Goal: Task Accomplishment & Management: Complete application form

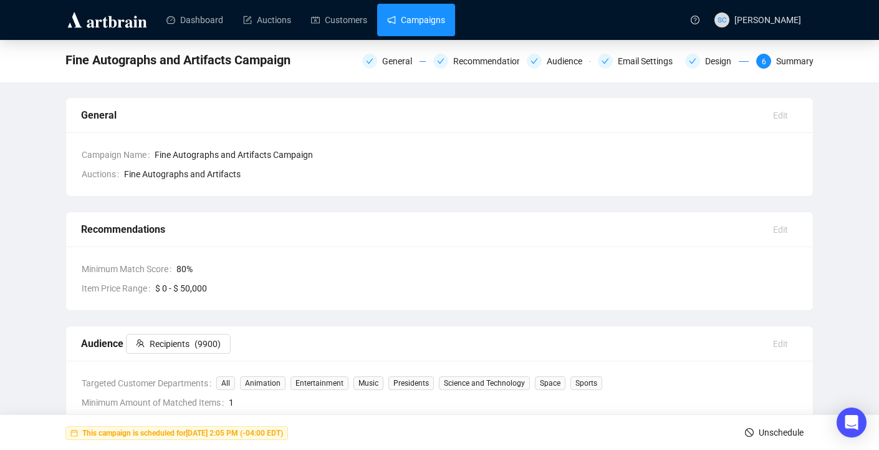
click at [445, 31] on link "Campaigns" at bounding box center [416, 20] width 58 height 32
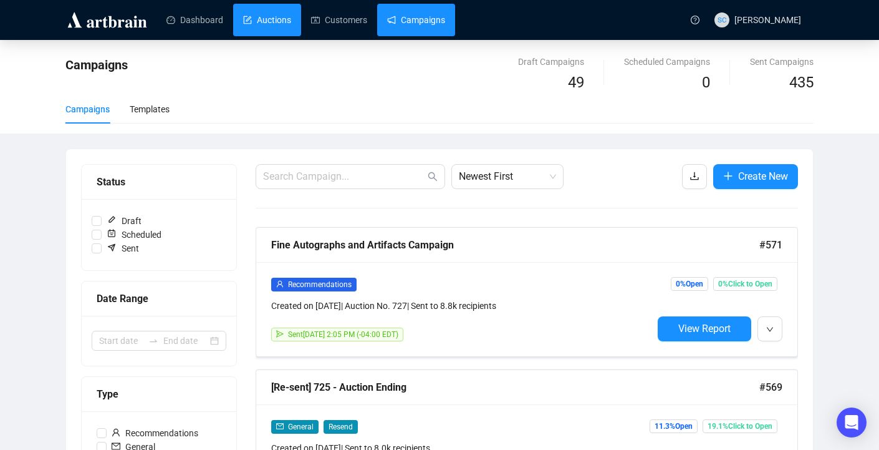
click at [291, 9] on link "Auctions" at bounding box center [267, 20] width 48 height 32
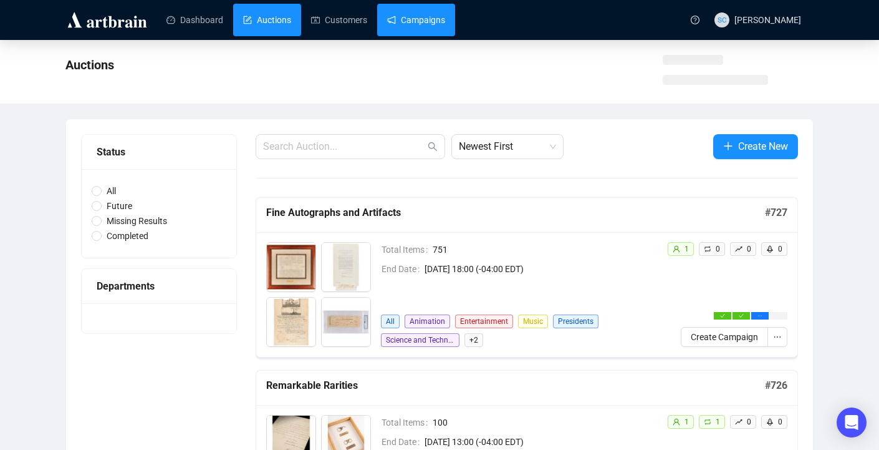
click at [407, 34] on link "Campaigns" at bounding box center [416, 20] width 58 height 32
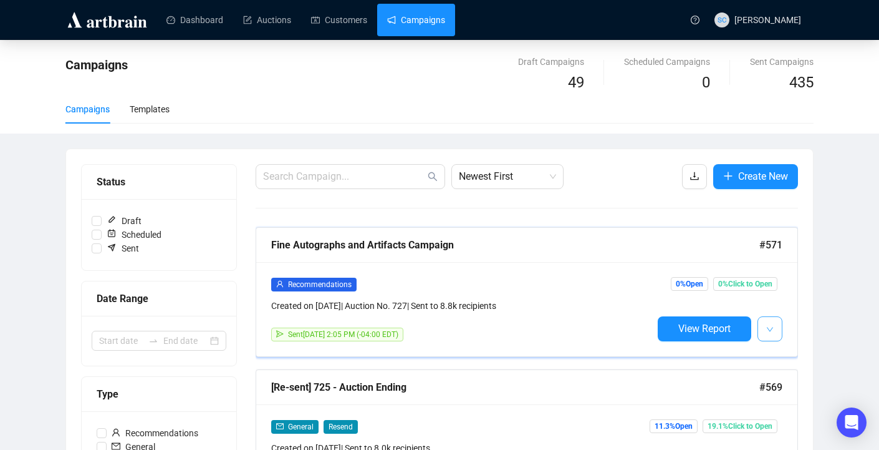
click at [771, 333] on span "button" at bounding box center [769, 329] width 7 height 16
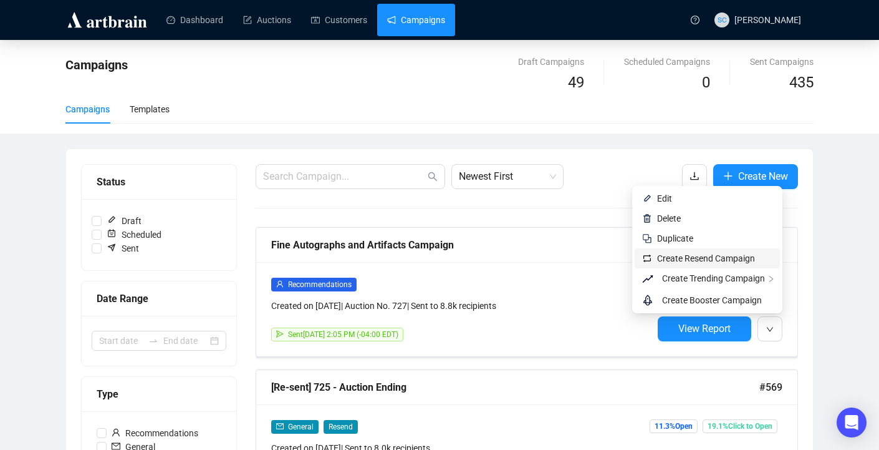
click at [752, 259] on span "Create Resend Campaign" at bounding box center [706, 258] width 98 height 10
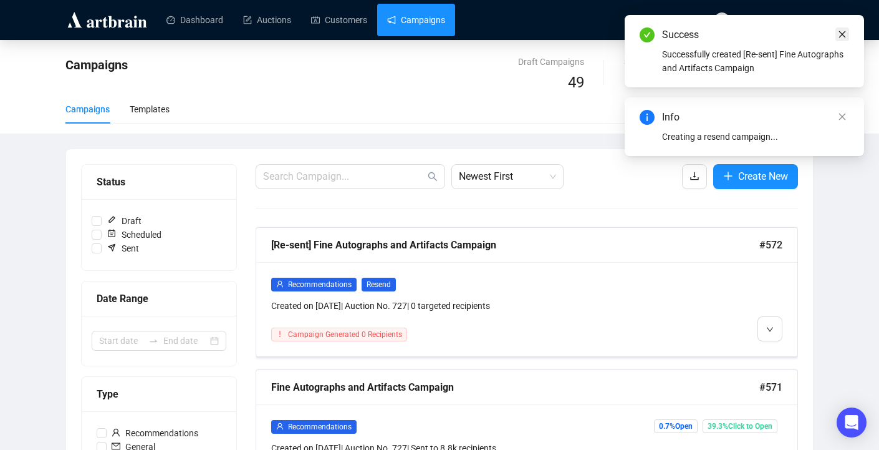
click at [836, 36] on link "Close" at bounding box center [843, 34] width 14 height 14
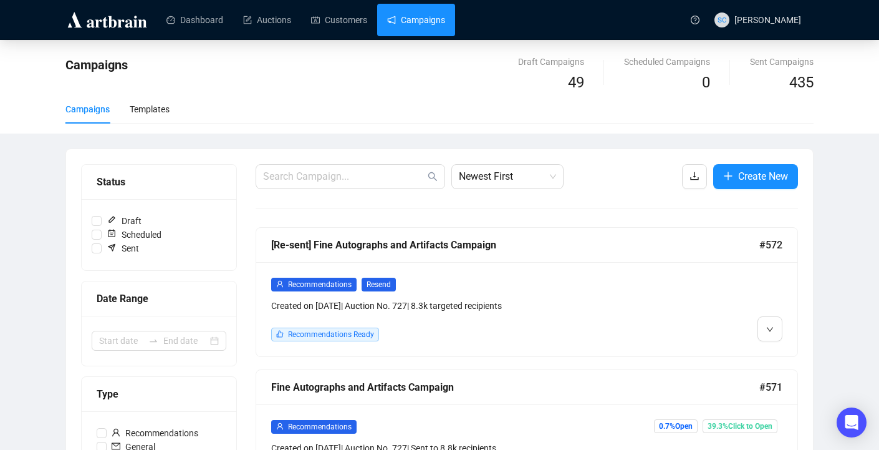
click at [589, 274] on div "Recommendations Resend Created on [DATE] | Auction No. 727 | 8.3k targeted reci…" at bounding box center [526, 309] width 541 height 94
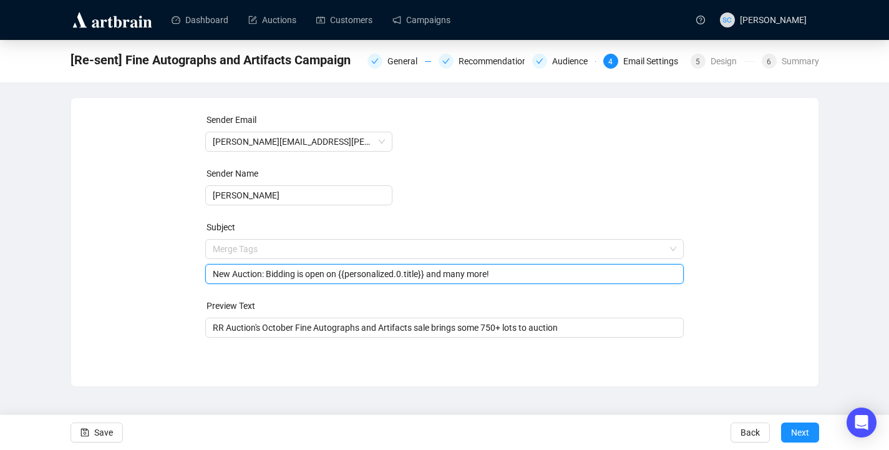
click at [468, 249] on span "Merge Tags New Auction: Bidding is open on {{personalized.0.title}} and many mo…" at bounding box center [444, 261] width 478 height 35
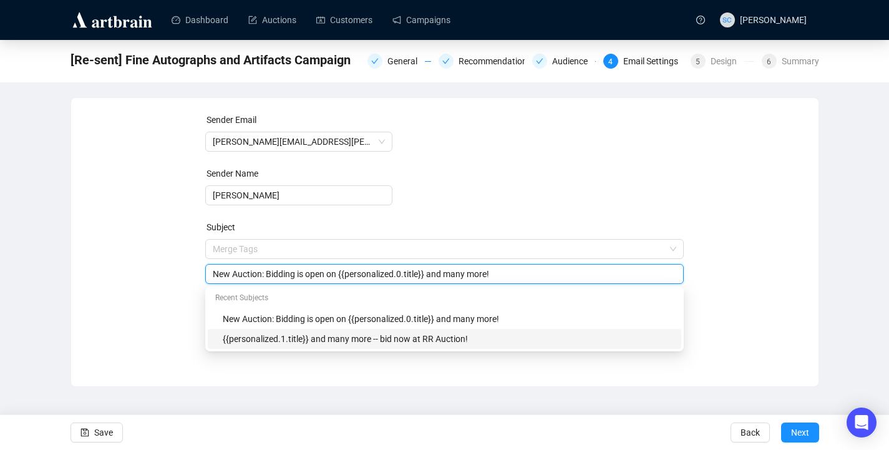
click at [410, 334] on div "{{personalized.1.title}} and many more -- bid now at RR Auction!" at bounding box center [448, 339] width 451 height 14
type input "{{personalized.1.title}} and many more -- bid now at RR Auction!"
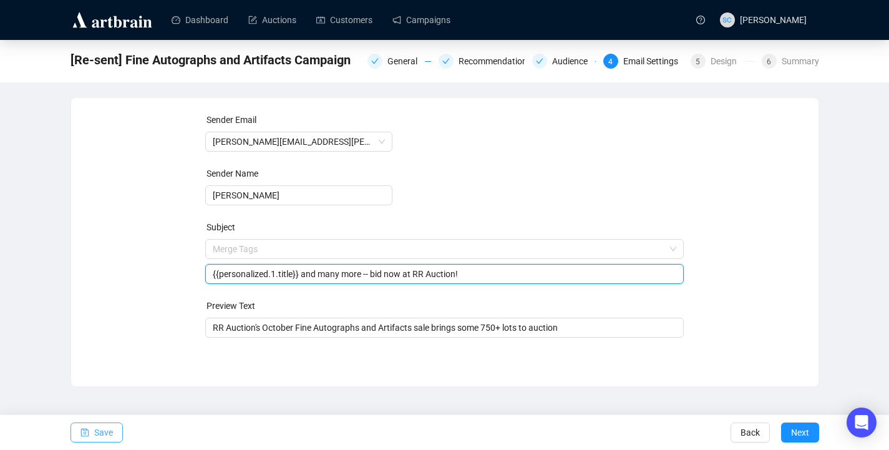
click at [95, 428] on span "Save" at bounding box center [103, 432] width 19 height 35
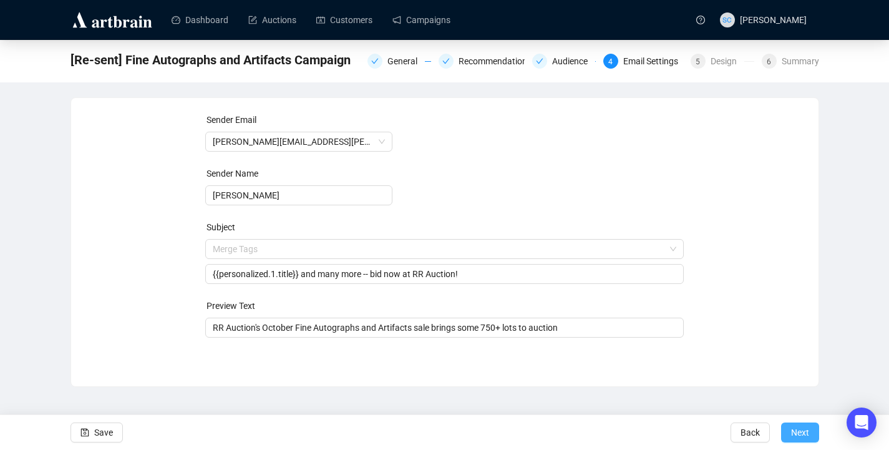
click at [806, 428] on span "Next" at bounding box center [800, 432] width 18 height 35
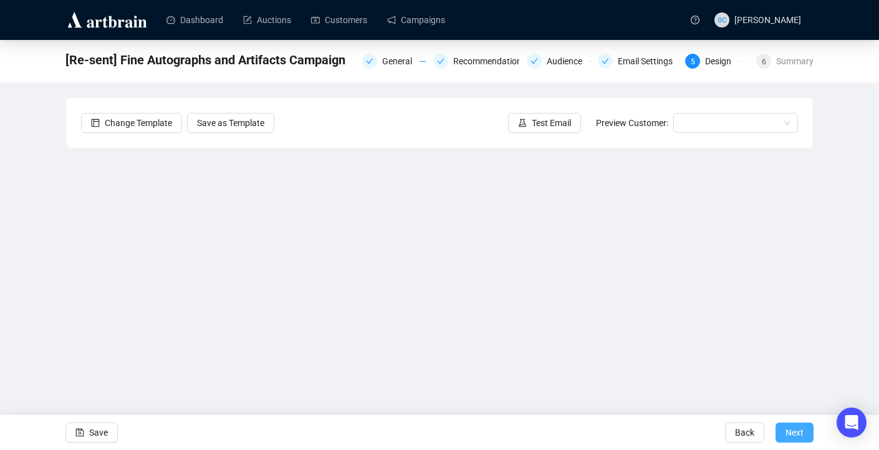
click at [793, 433] on span "Next" at bounding box center [795, 432] width 18 height 35
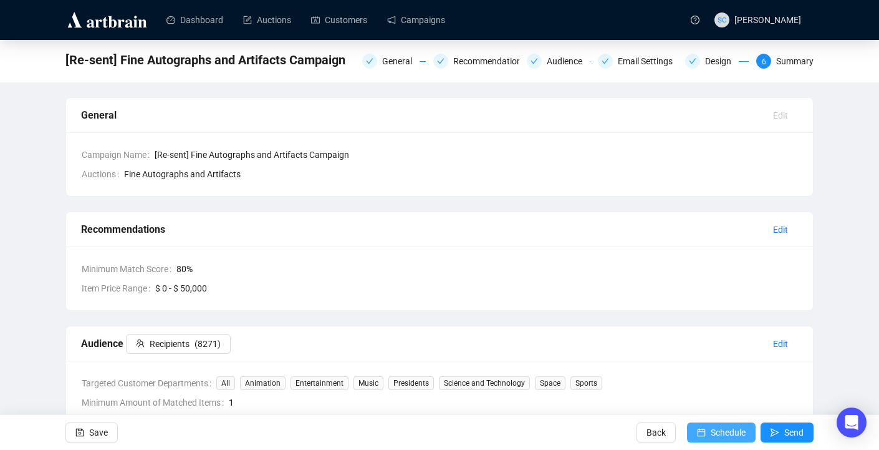
click at [734, 429] on span "Schedule" at bounding box center [728, 432] width 35 height 35
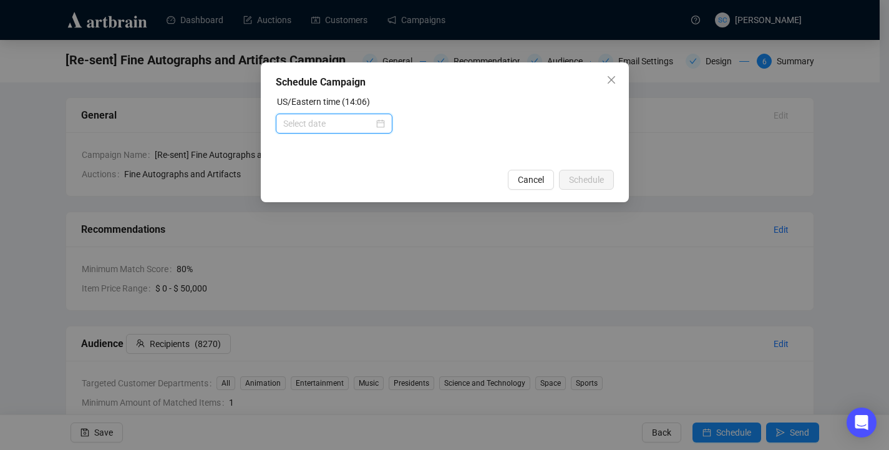
click at [304, 128] on input at bounding box center [328, 124] width 90 height 14
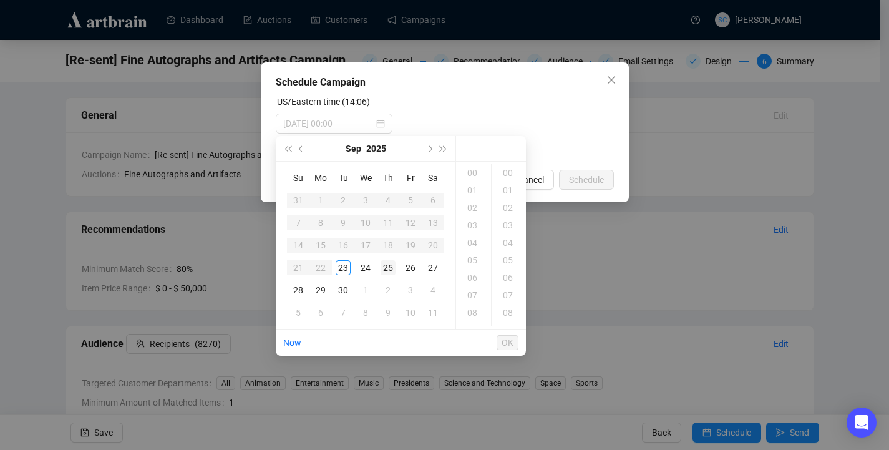
click at [390, 267] on div "25" at bounding box center [387, 267] width 15 height 15
click at [469, 201] on div "14" at bounding box center [473, 201] width 30 height 17
click at [506, 261] on div "05" at bounding box center [509, 259] width 30 height 17
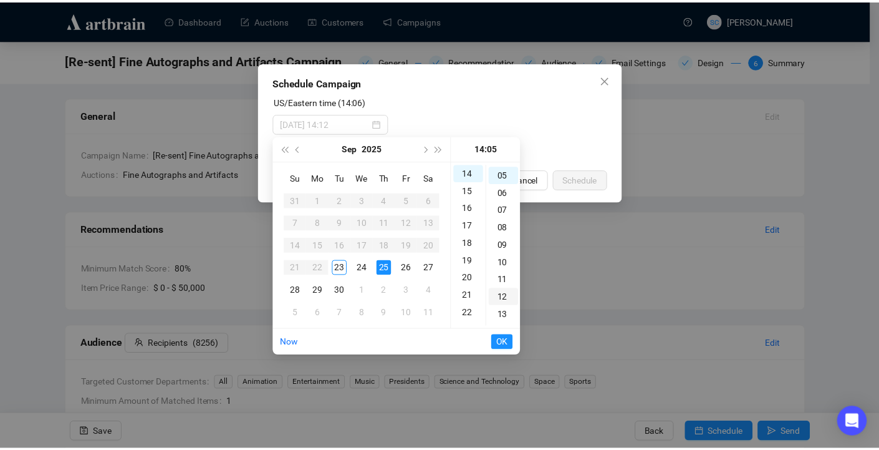
scroll to position [87, 0]
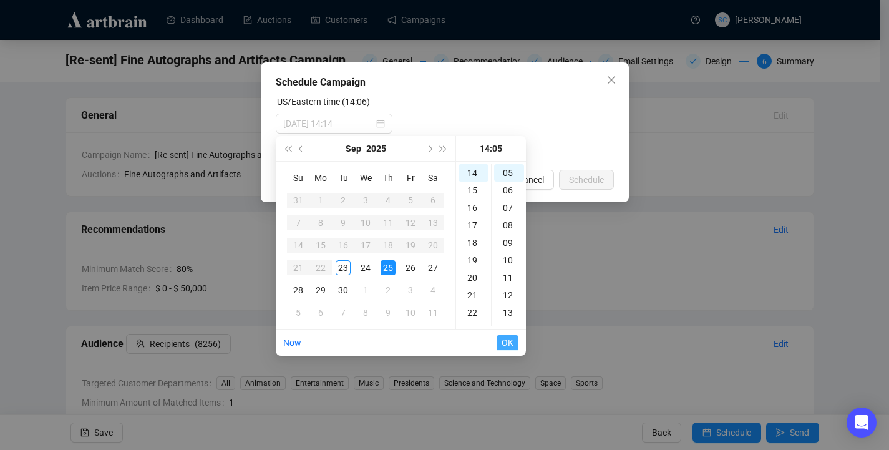
type input "[DATE] 14:05"
click at [505, 344] on span "OK" at bounding box center [507, 343] width 12 height 24
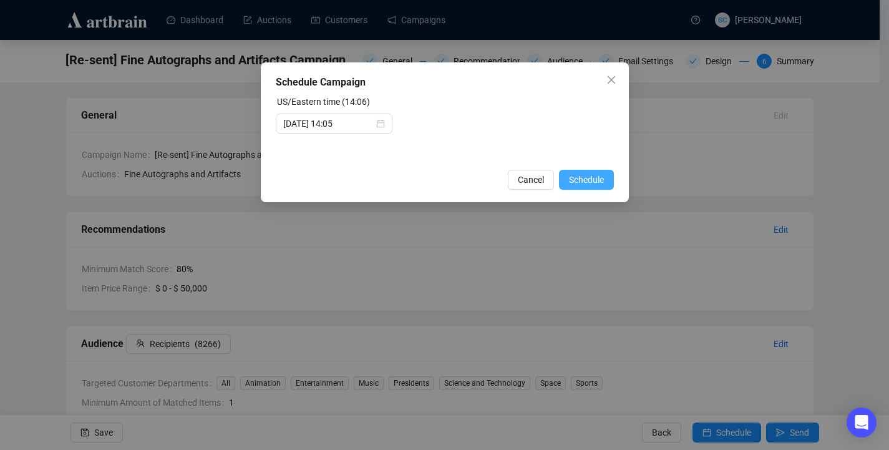
click at [588, 176] on span "Schedule" at bounding box center [586, 180] width 35 height 14
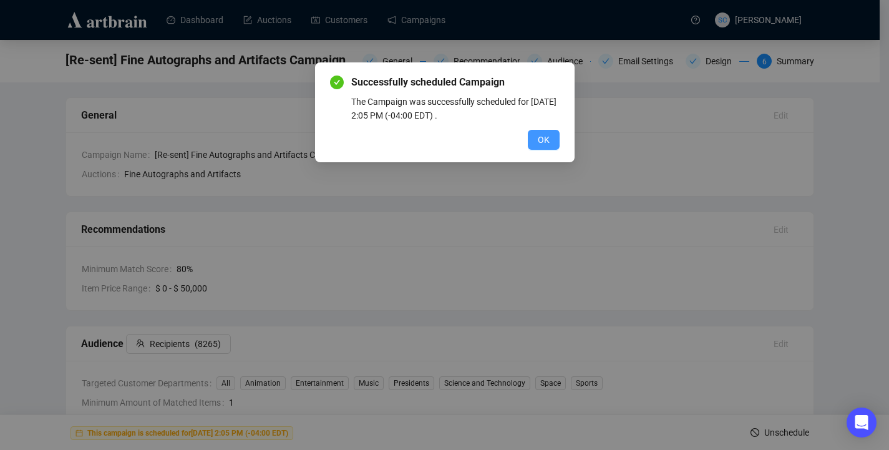
click at [541, 137] on span "OK" at bounding box center [544, 140] width 12 height 14
